Goal: Task Accomplishment & Management: Manage account settings

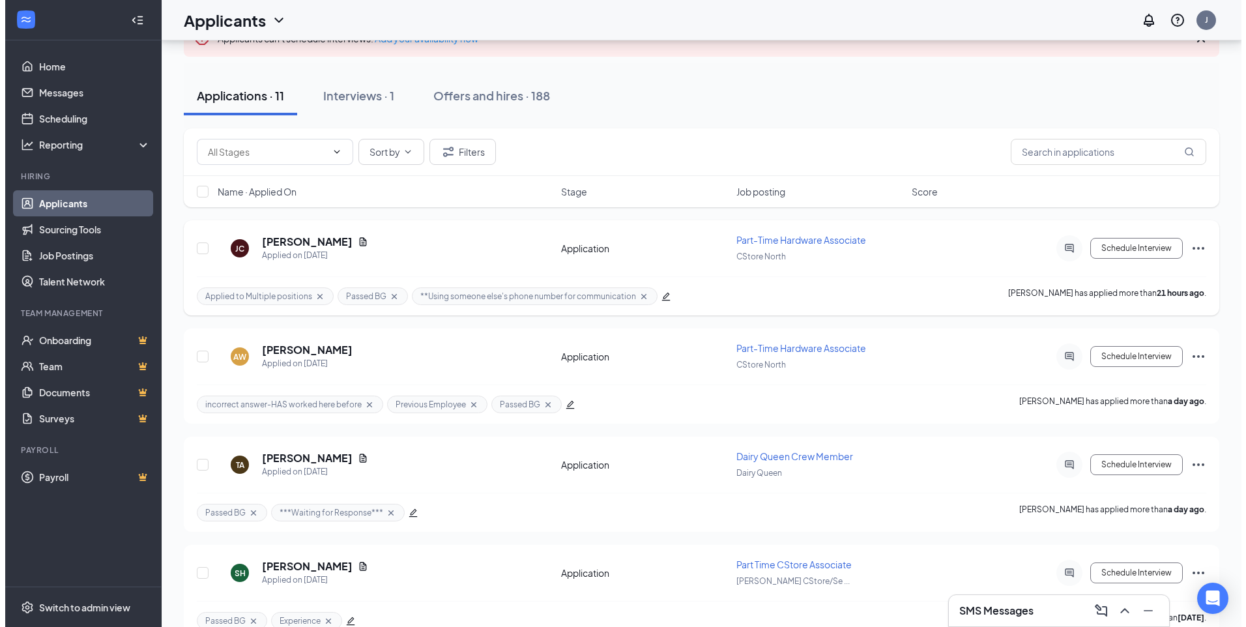
scroll to position [130, 0]
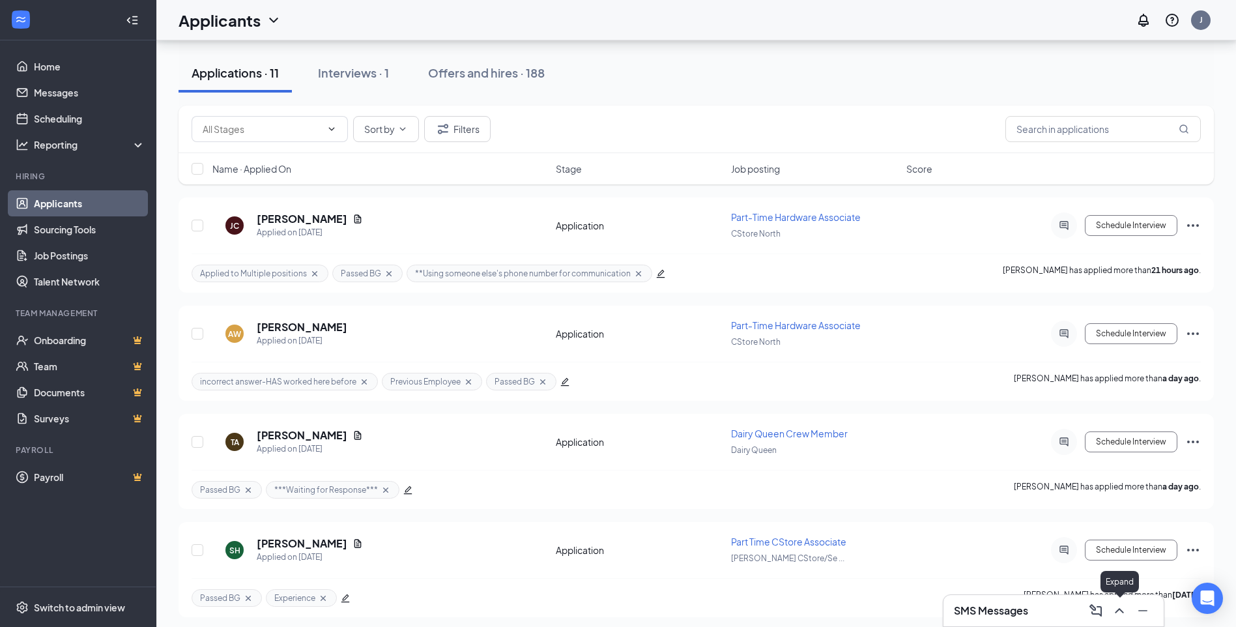
click at [1124, 614] on icon "ChevronUp" at bounding box center [1120, 611] width 16 height 16
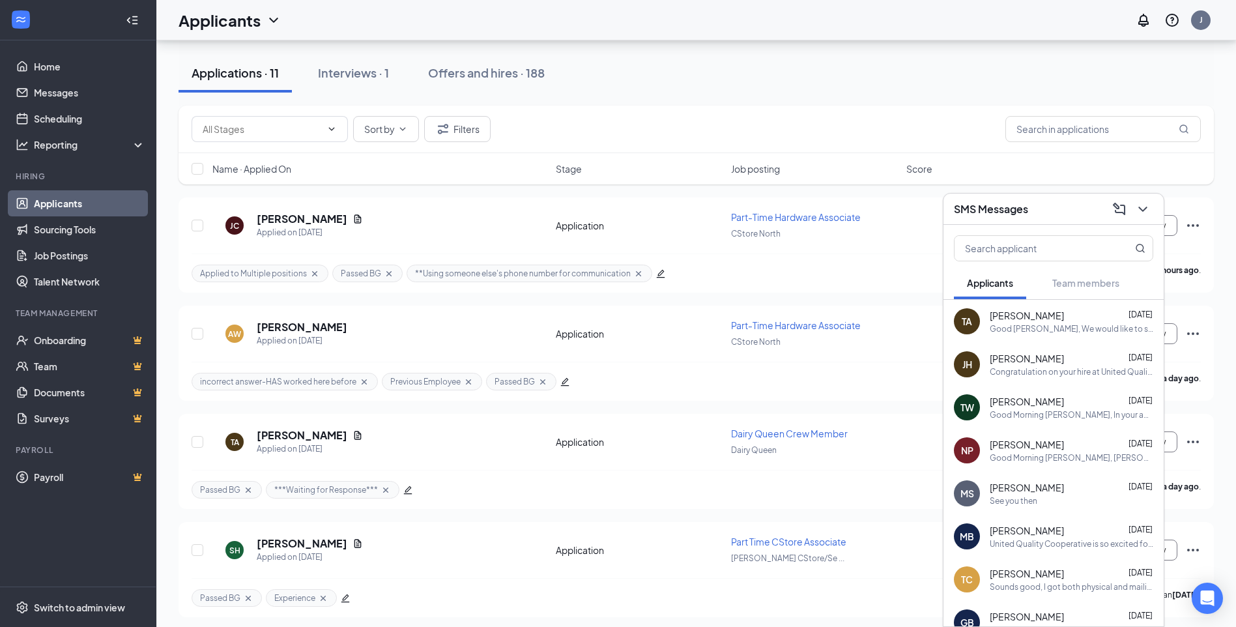
click at [1014, 333] on div "Good [PERSON_NAME], We would like to schedule you to come in for an interview f…" at bounding box center [1072, 328] width 164 height 11
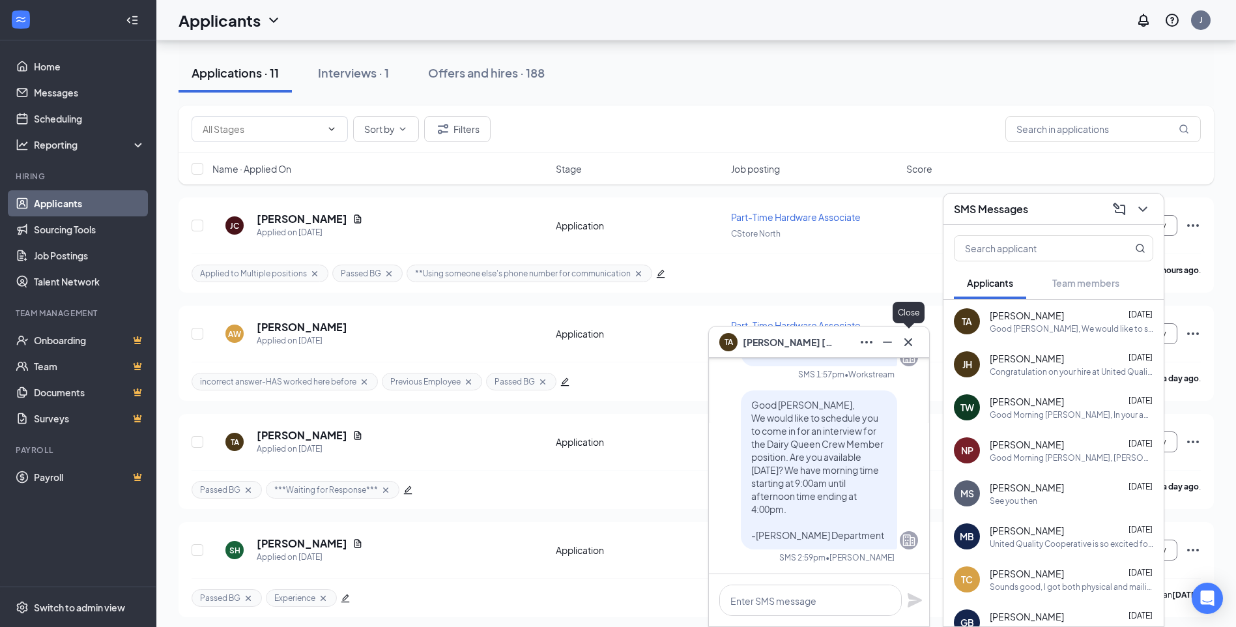
click at [904, 344] on icon "Cross" at bounding box center [909, 342] width 16 height 16
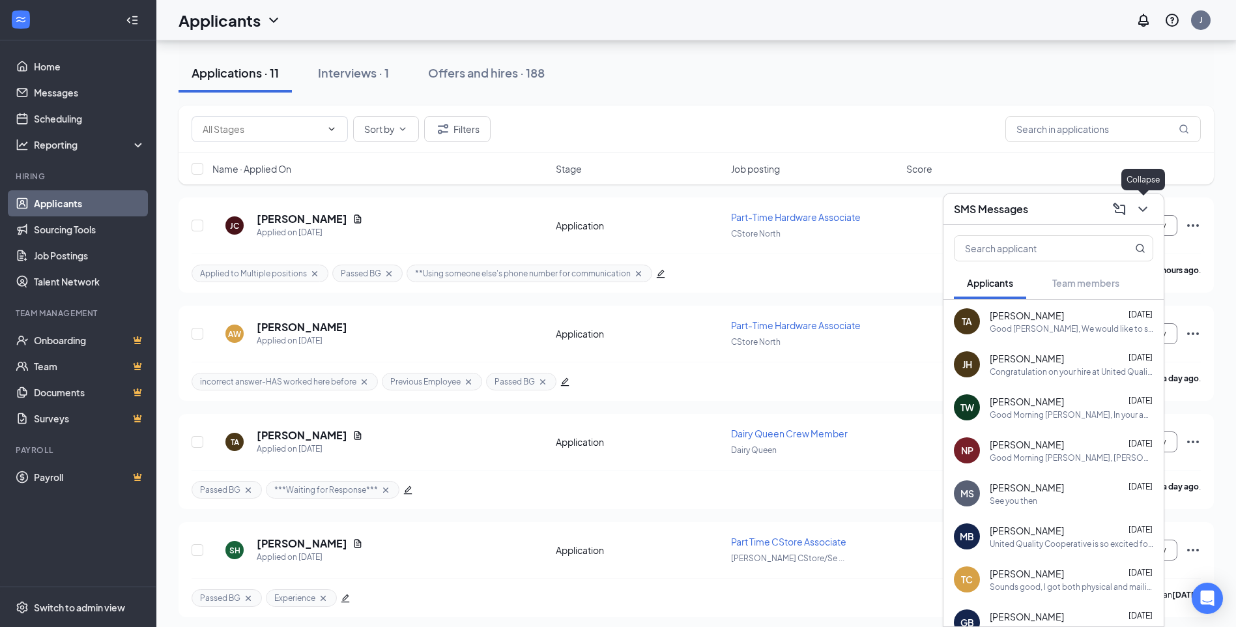
click at [1147, 211] on icon "ChevronDown" at bounding box center [1143, 209] width 16 height 16
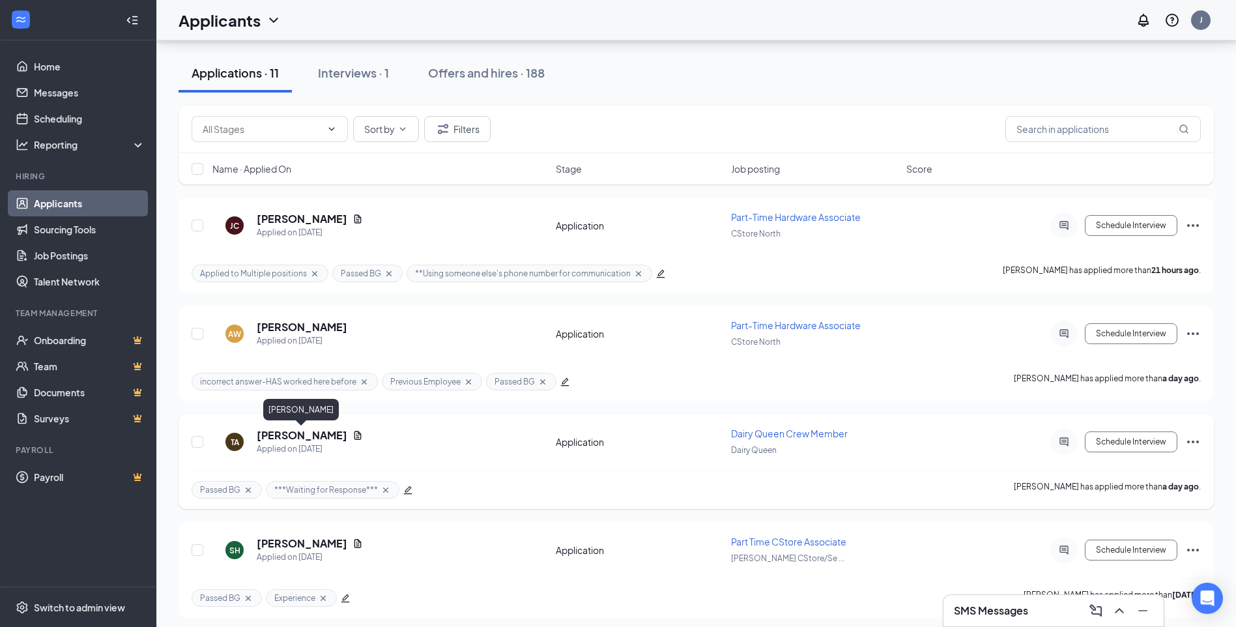
click at [326, 432] on h5 "[PERSON_NAME]" at bounding box center [302, 435] width 91 height 14
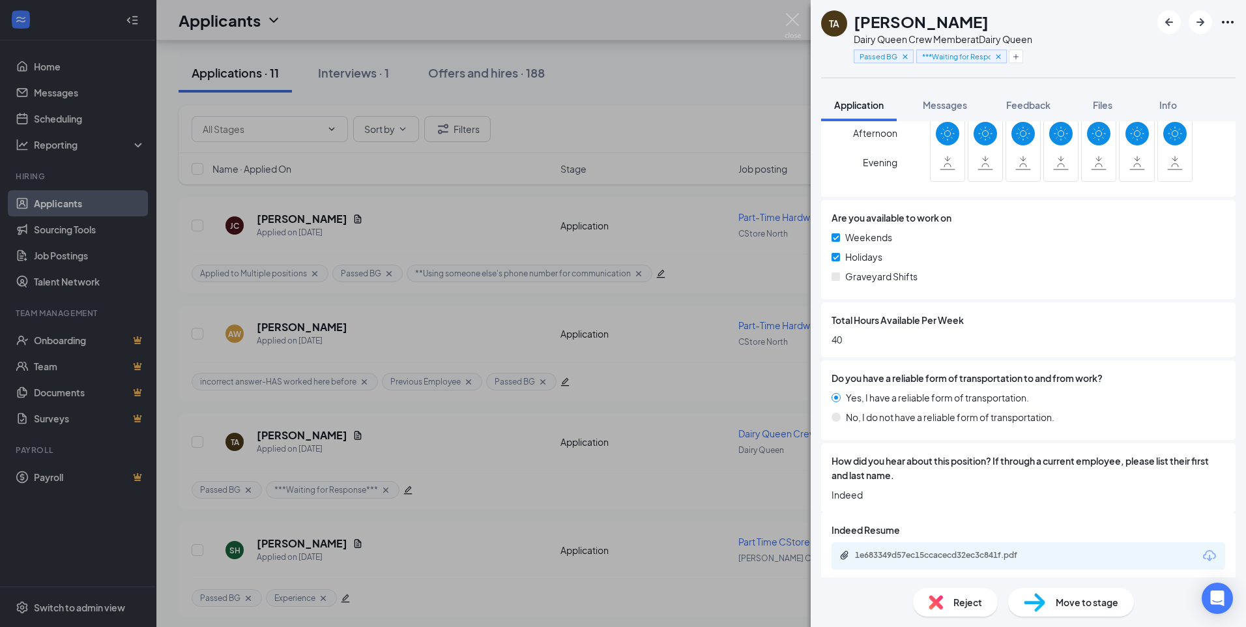
scroll to position [624, 0]
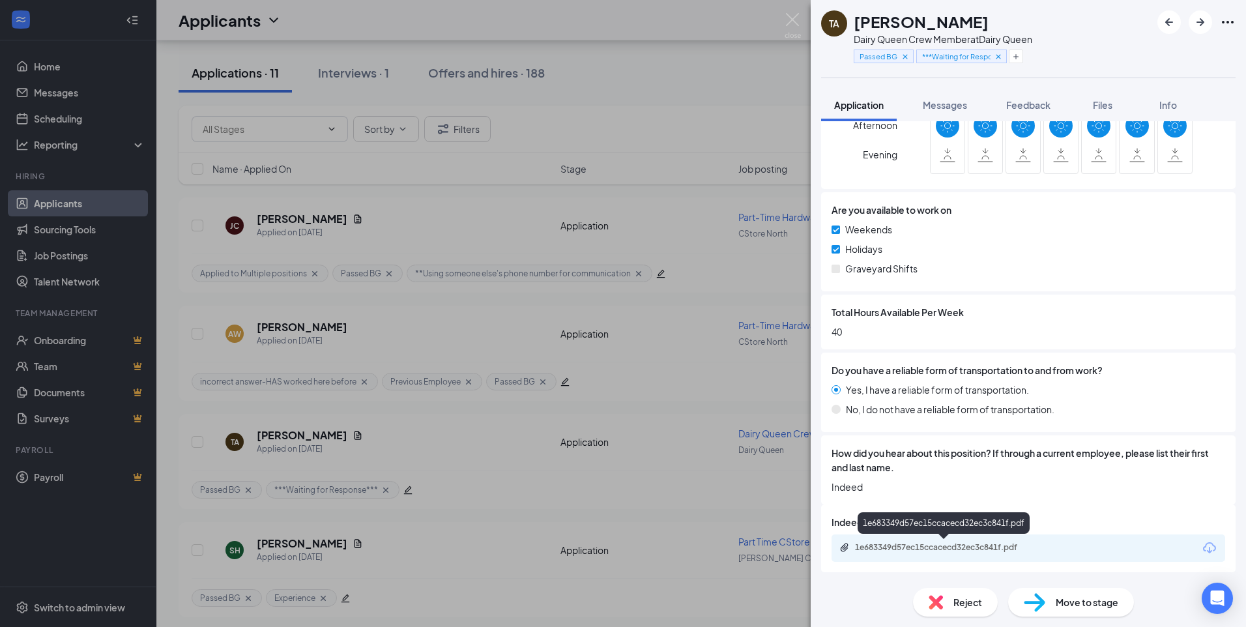
click at [990, 549] on div "1e683349d57ec15ccacecd32ec3c841f.pdf" at bounding box center [946, 547] width 182 height 10
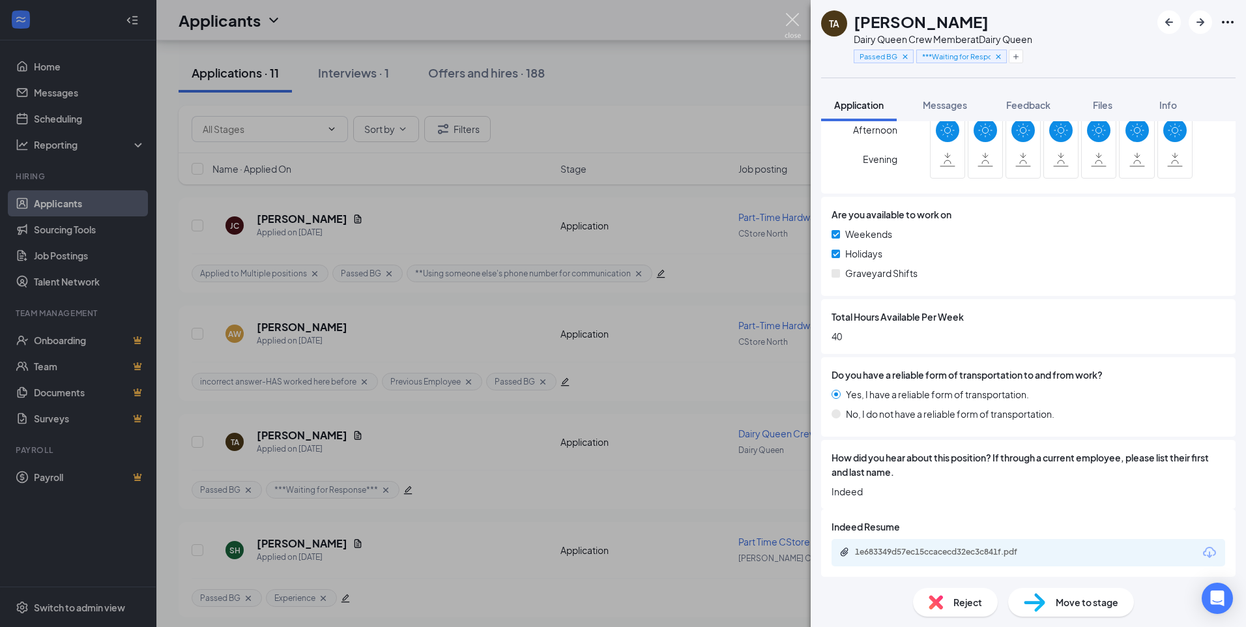
click at [786, 22] on img at bounding box center [793, 25] width 16 height 25
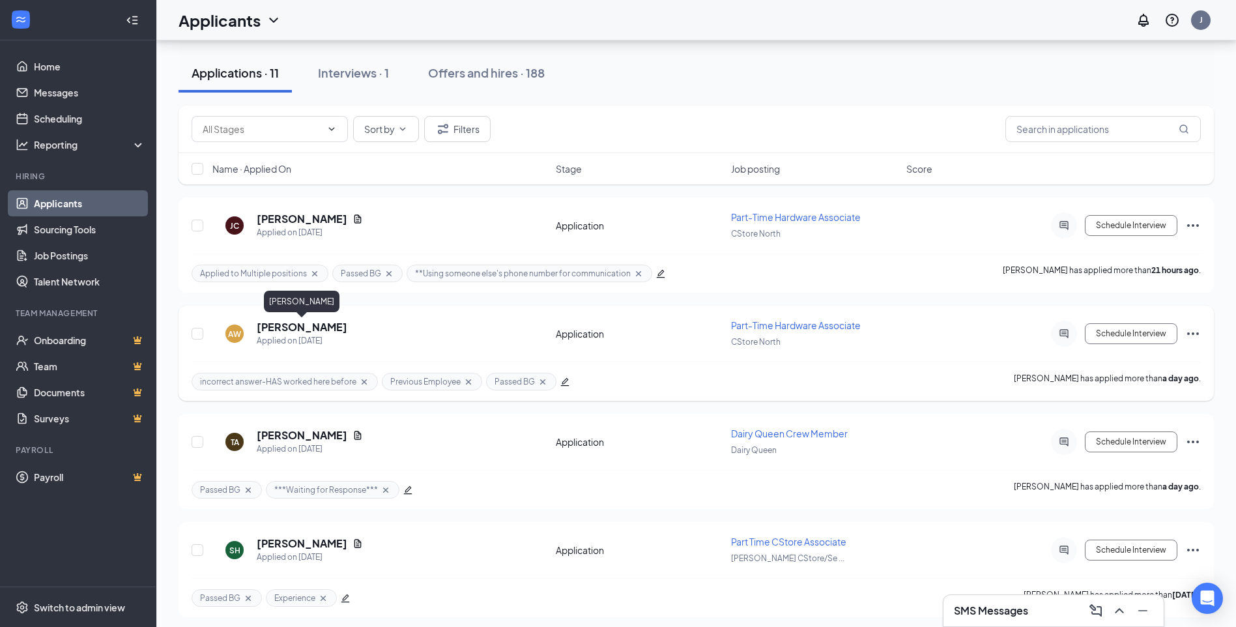
click at [322, 321] on h5 "[PERSON_NAME]" at bounding box center [302, 327] width 91 height 14
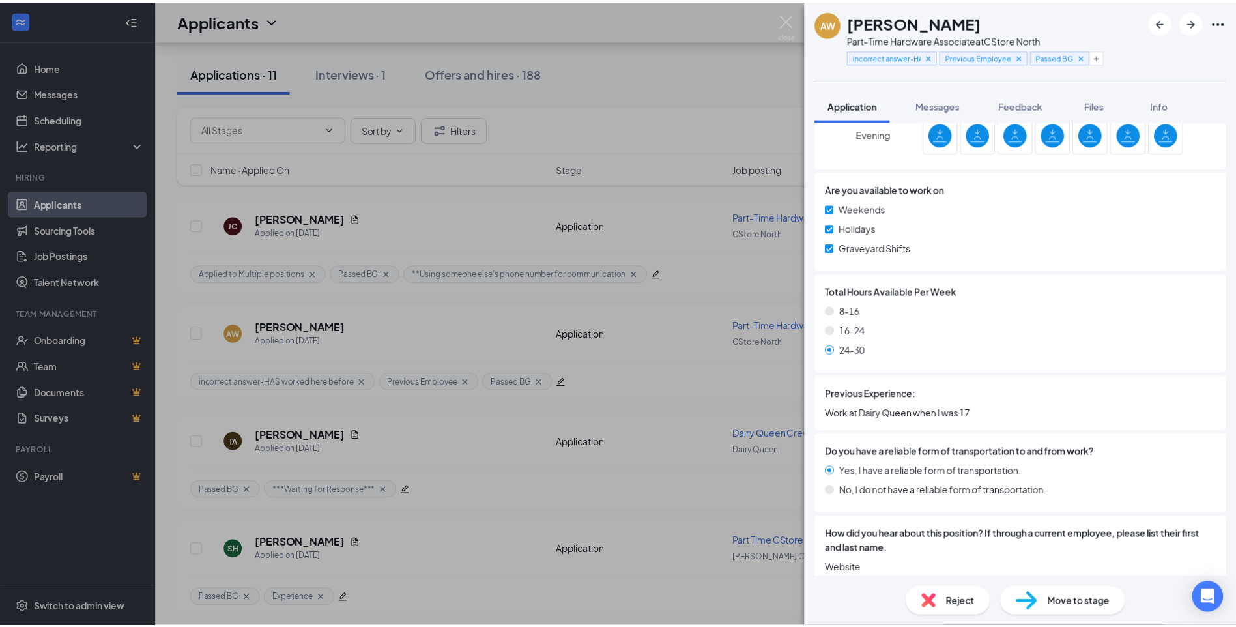
scroll to position [607, 0]
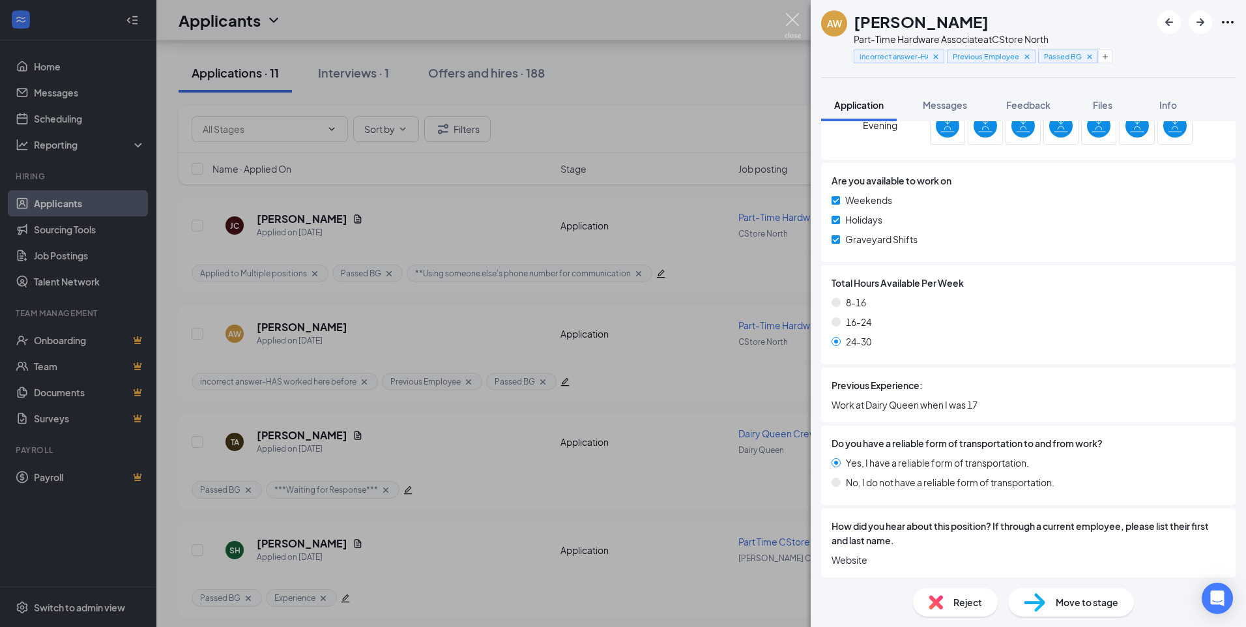
click at [790, 21] on img at bounding box center [793, 25] width 16 height 25
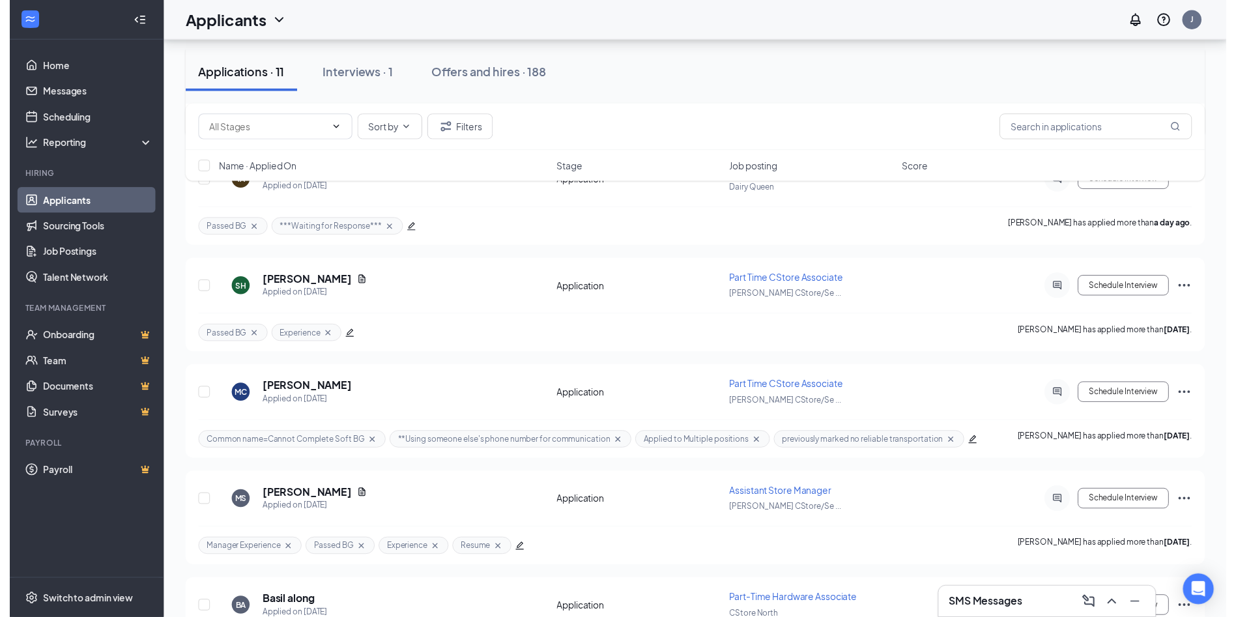
scroll to position [391, 0]
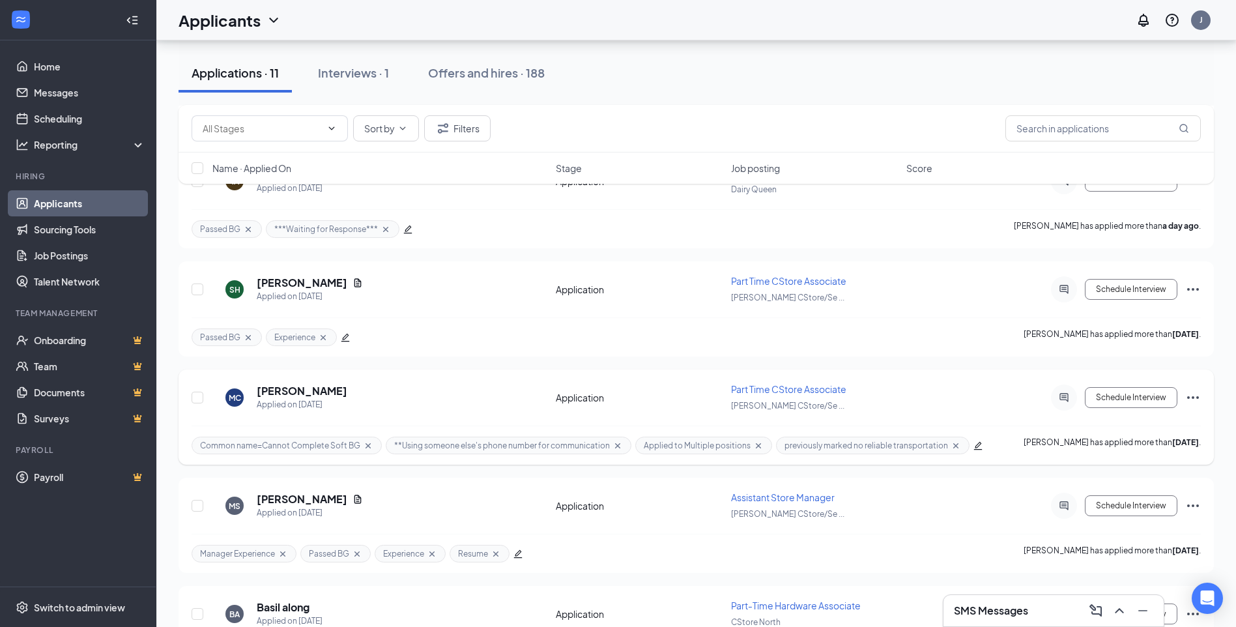
click at [1065, 403] on div at bounding box center [1064, 397] width 26 height 26
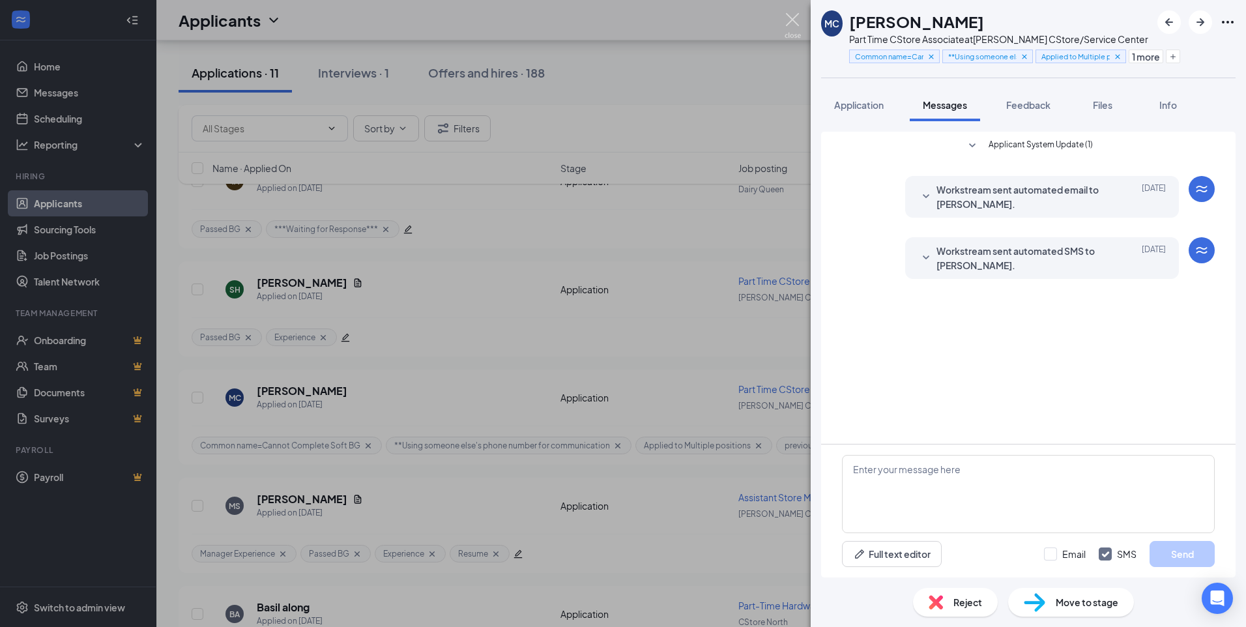
click at [790, 22] on img at bounding box center [793, 25] width 16 height 25
